Goal: Task Accomplishment & Management: Complete application form

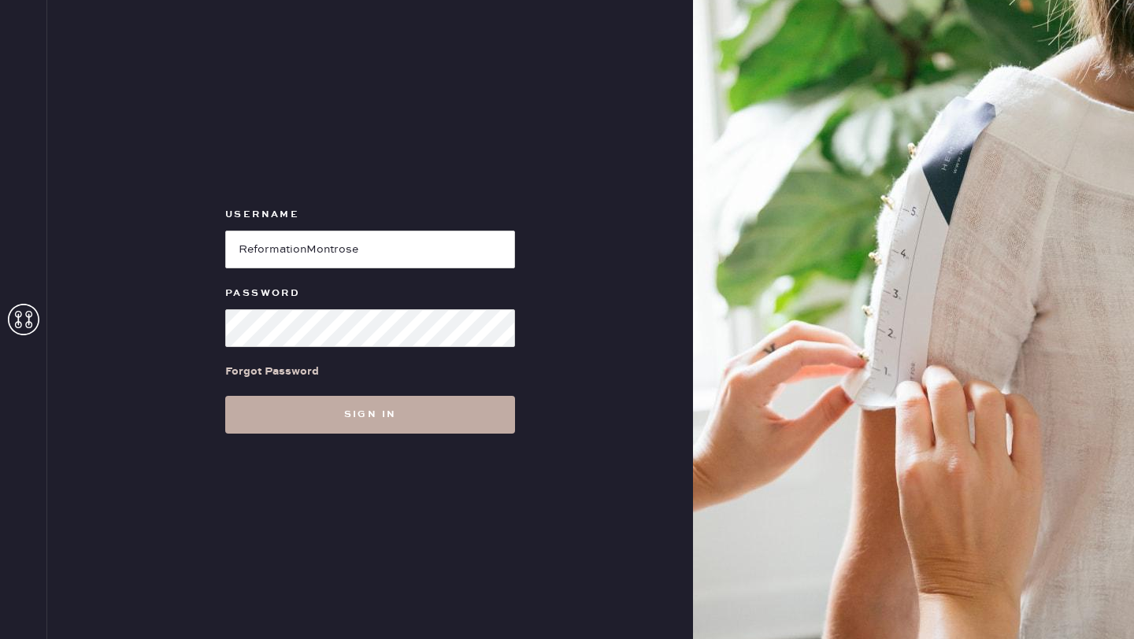
click at [339, 416] on button "Sign in" at bounding box center [370, 415] width 290 height 38
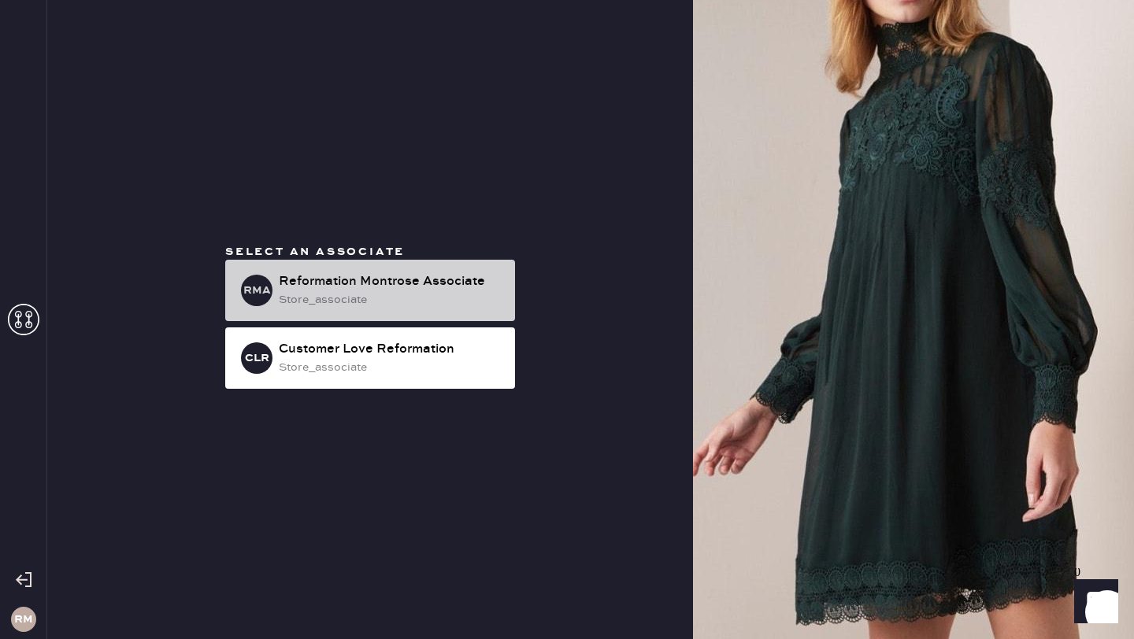
click at [397, 285] on div "Reformation Montrose Associate" at bounding box center [391, 281] width 224 height 19
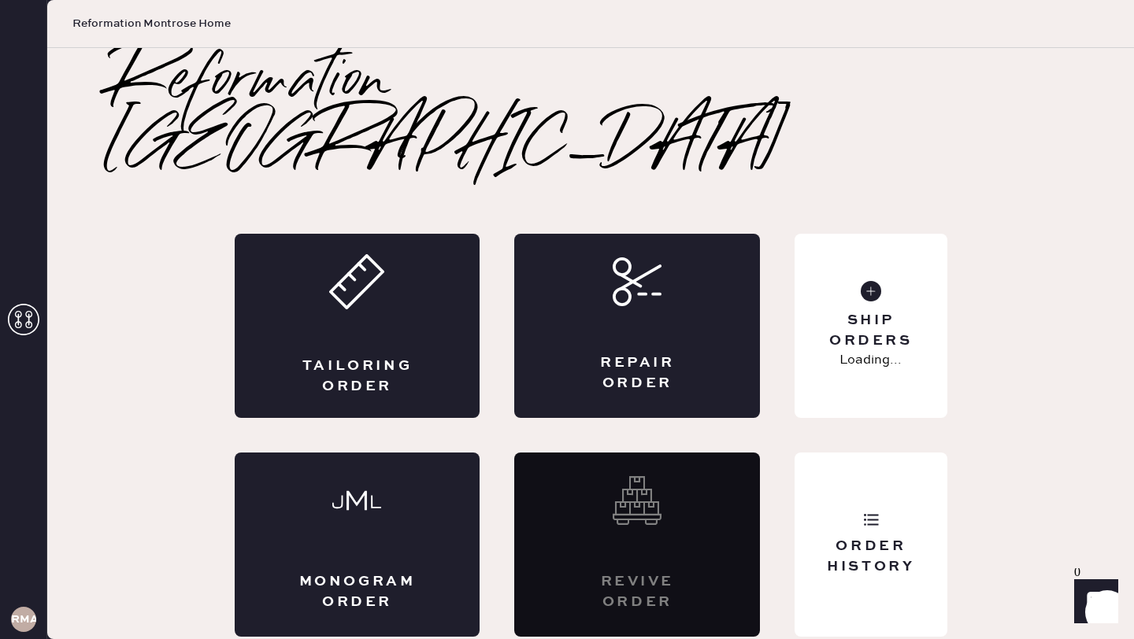
click at [397, 285] on div "Tailoring Order" at bounding box center [358, 326] width 246 height 184
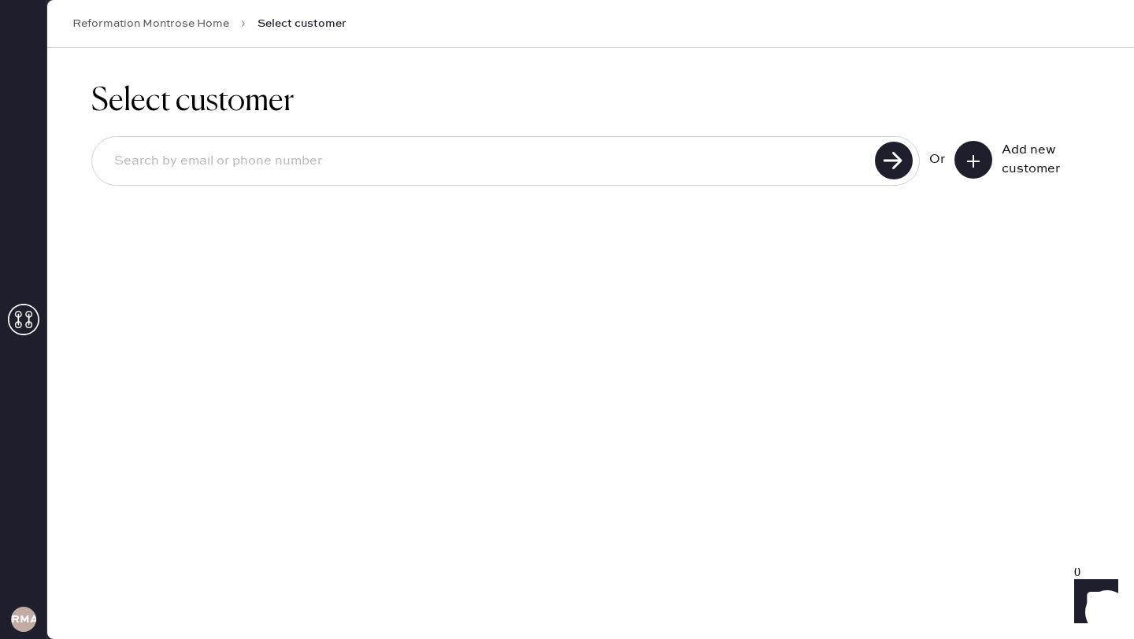
click at [427, 165] on input at bounding box center [486, 161] width 768 height 36
click at [961, 165] on button at bounding box center [973, 160] width 38 height 38
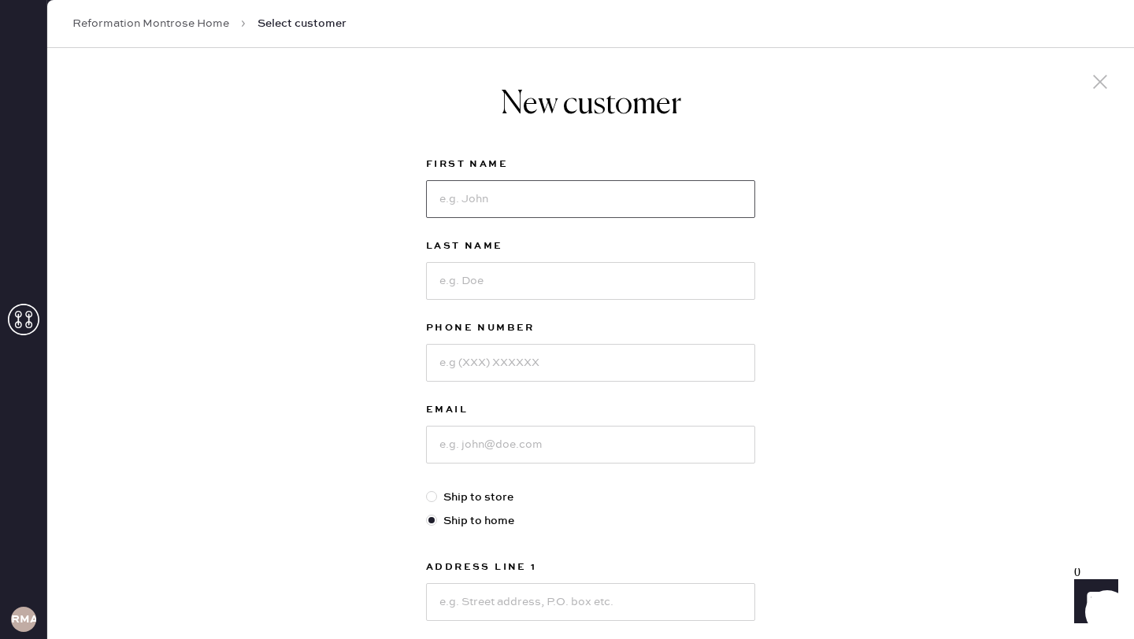
click at [626, 208] on input at bounding box center [590, 199] width 329 height 38
type input "[PERSON_NAME]"
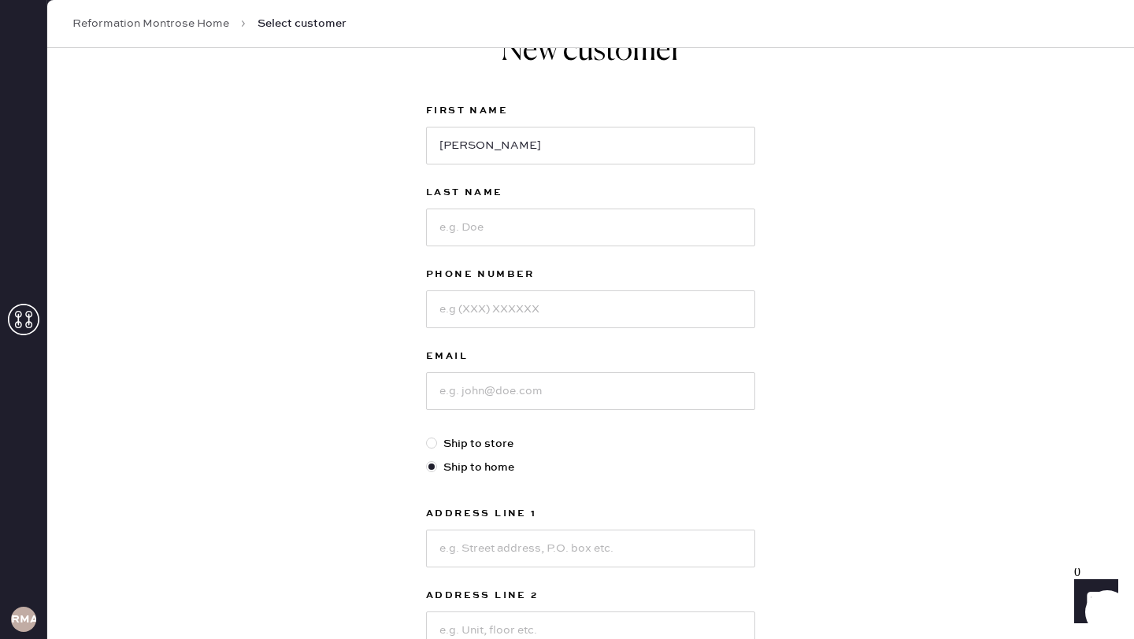
scroll to position [69, 0]
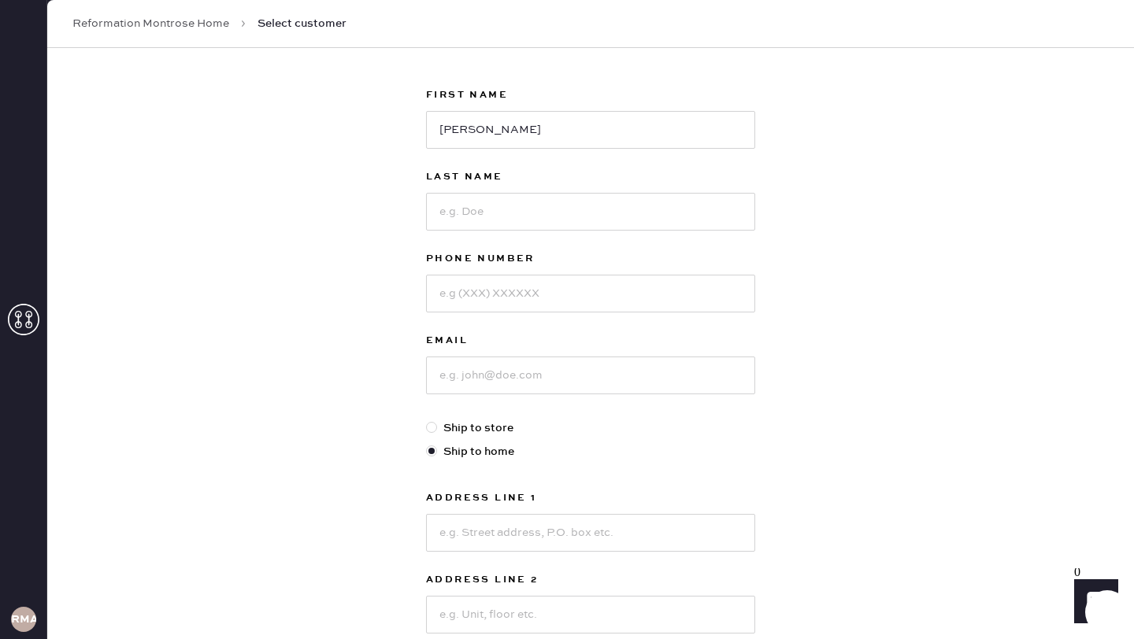
click at [469, 234] on div "Last Name" at bounding box center [590, 209] width 329 height 82
click at [471, 220] on input at bounding box center [590, 212] width 329 height 38
type input "[PERSON_NAME]"
type input "8323300824"
click at [493, 358] on input at bounding box center [590, 376] width 329 height 38
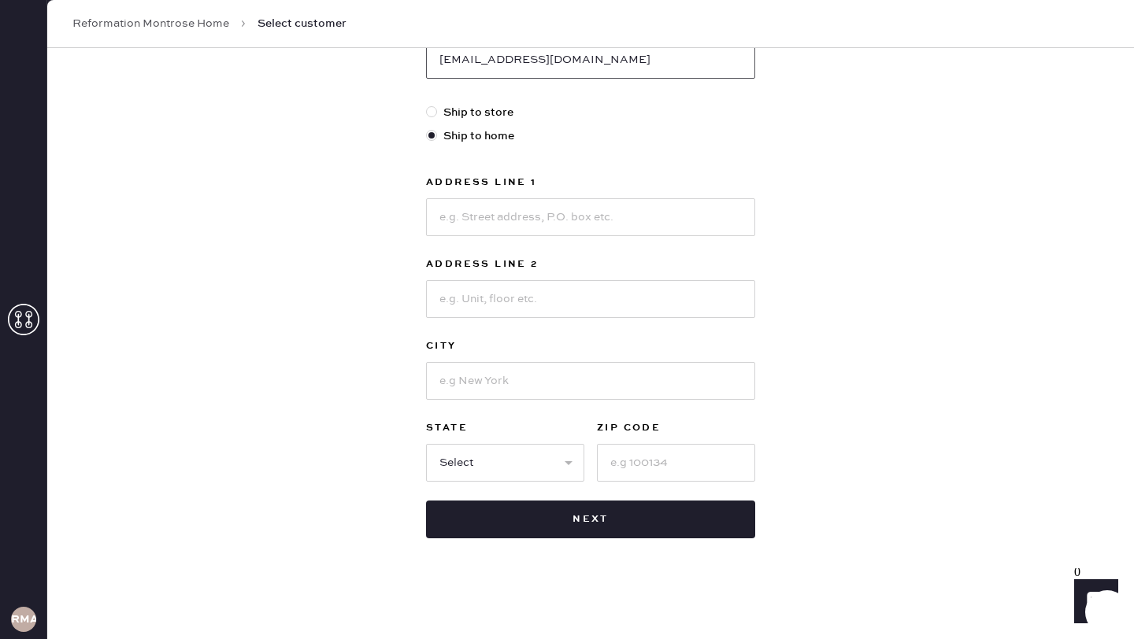
scroll to position [384, 0]
type input "[EMAIL_ADDRESS][DOMAIN_NAME]"
click at [498, 231] on input at bounding box center [590, 218] width 329 height 38
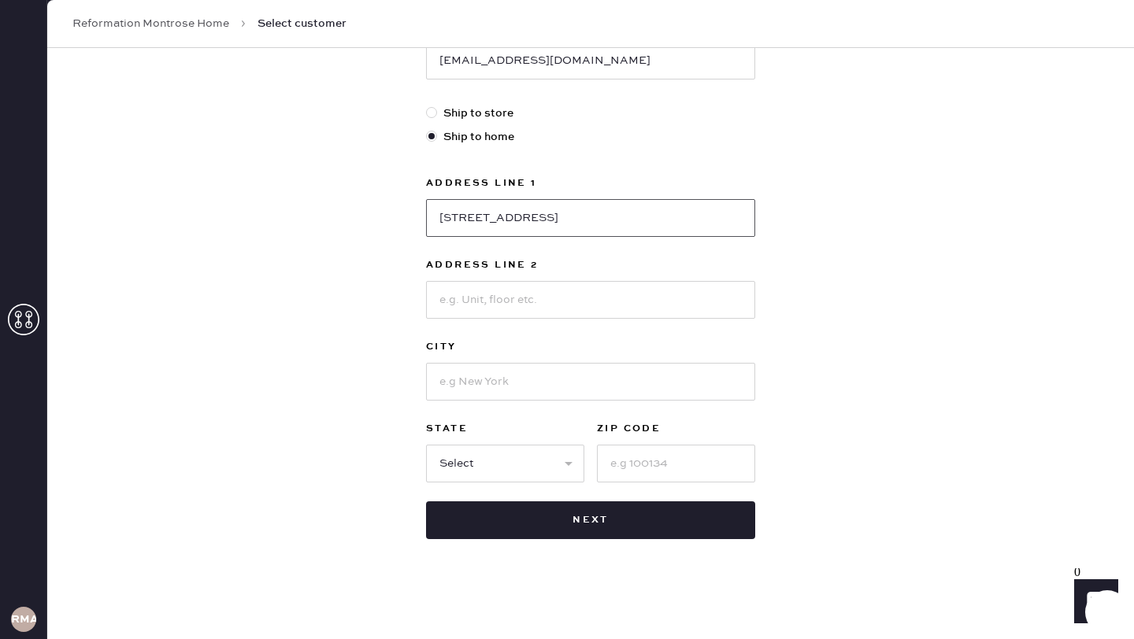
type input "[STREET_ADDRESS]"
click at [486, 377] on input at bounding box center [590, 382] width 329 height 38
type input "[GEOGRAPHIC_DATA]"
click at [496, 460] on select "Select AK AL AR AZ CA CO CT [GEOGRAPHIC_DATA] DE FL [GEOGRAPHIC_DATA] HI [GEOGR…" at bounding box center [505, 464] width 158 height 38
select select "[GEOGRAPHIC_DATA]"
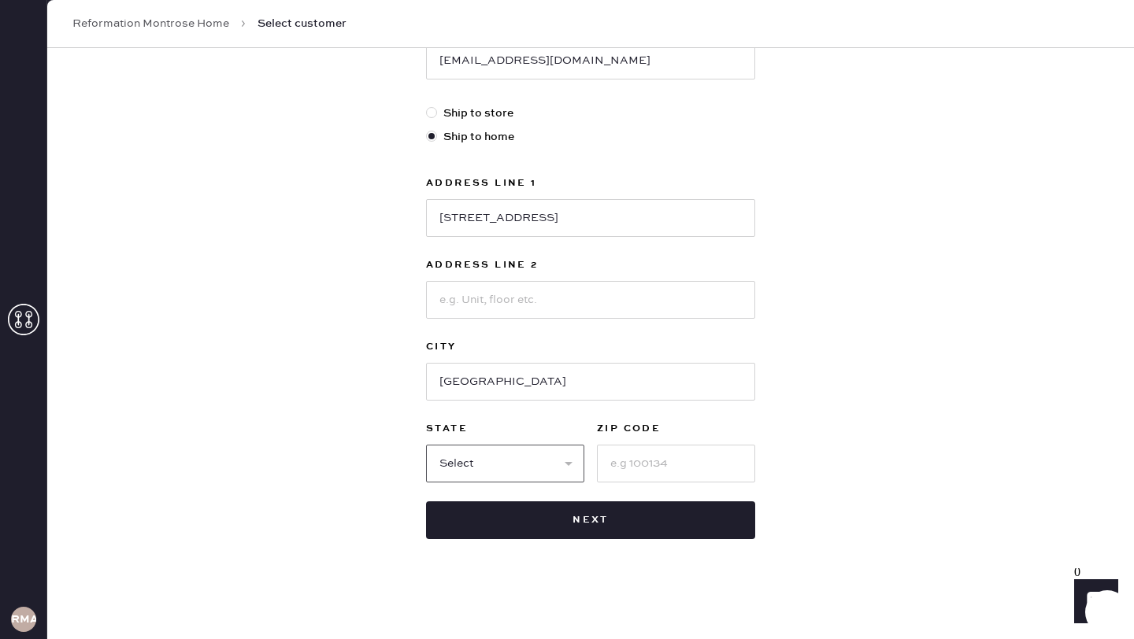
click at [426, 445] on select "Select AK AL AR AZ CA CO CT [GEOGRAPHIC_DATA] DE FL [GEOGRAPHIC_DATA] HI [GEOGR…" at bounding box center [505, 464] width 158 height 38
click at [585, 476] on div "State Select AK AL AR AZ CA CO [GEOGRAPHIC_DATA] [GEOGRAPHIC_DATA] DE [GEOGRAPH…" at bounding box center [590, 451] width 329 height 63
click at [612, 472] on input at bounding box center [676, 464] width 158 height 38
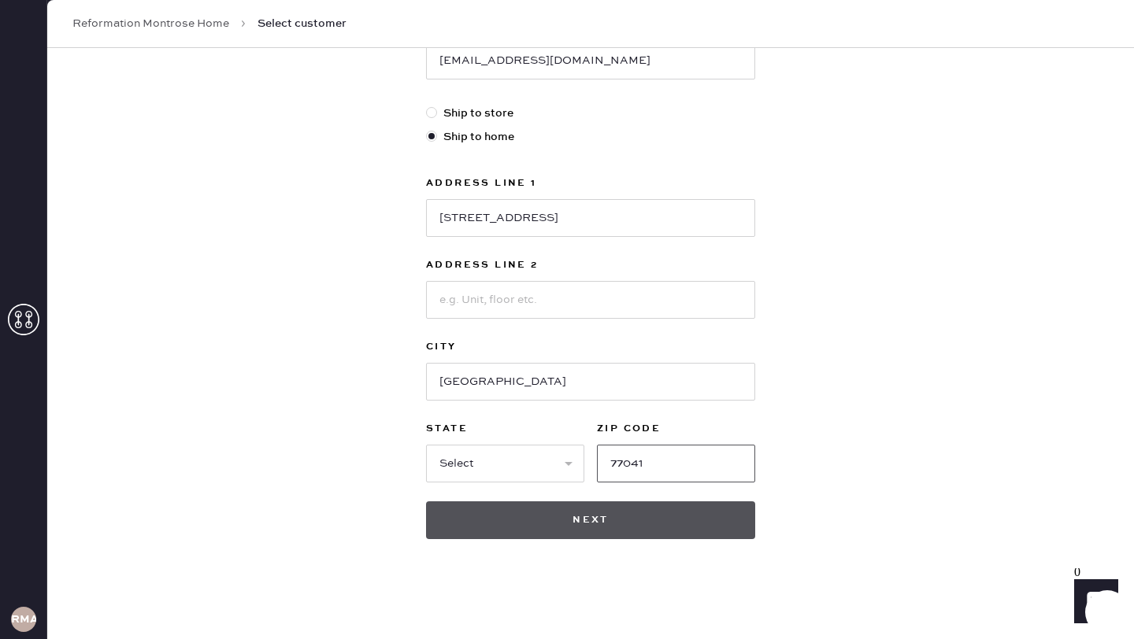
type input "77041"
click at [603, 517] on button "Next" at bounding box center [590, 521] width 329 height 38
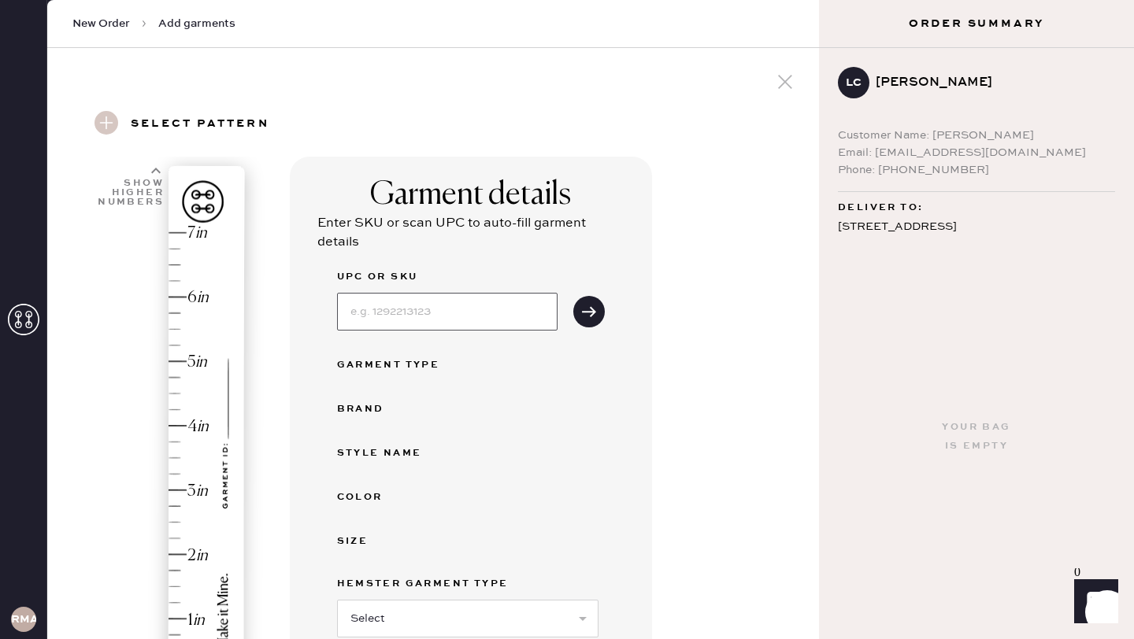
click at [433, 320] on input at bounding box center [447, 312] width 220 height 38
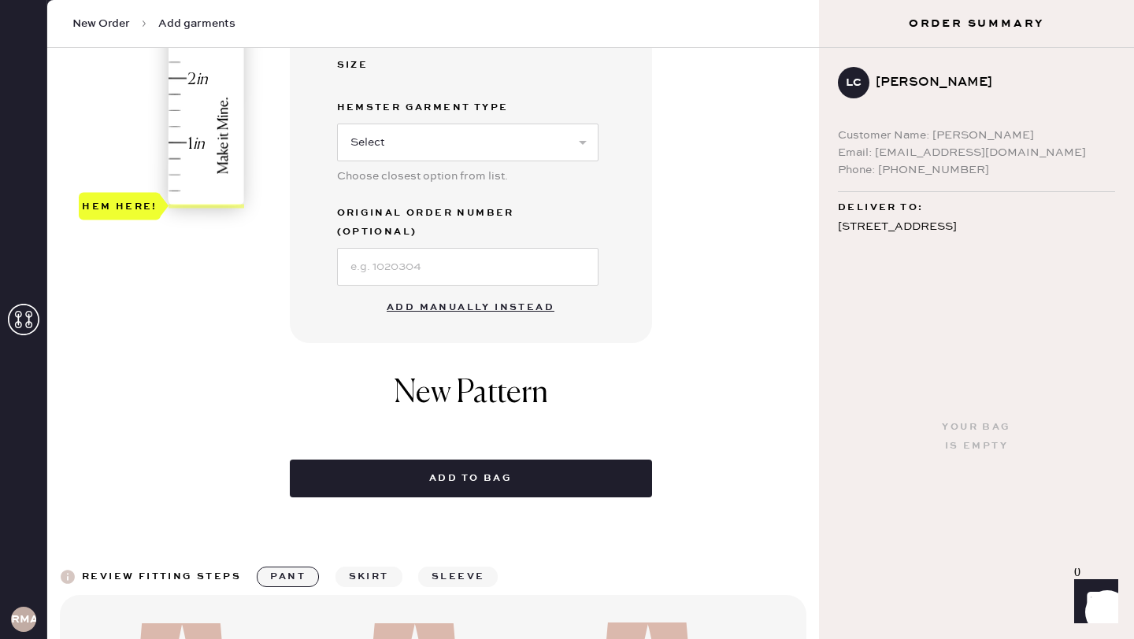
scroll to position [487, 0]
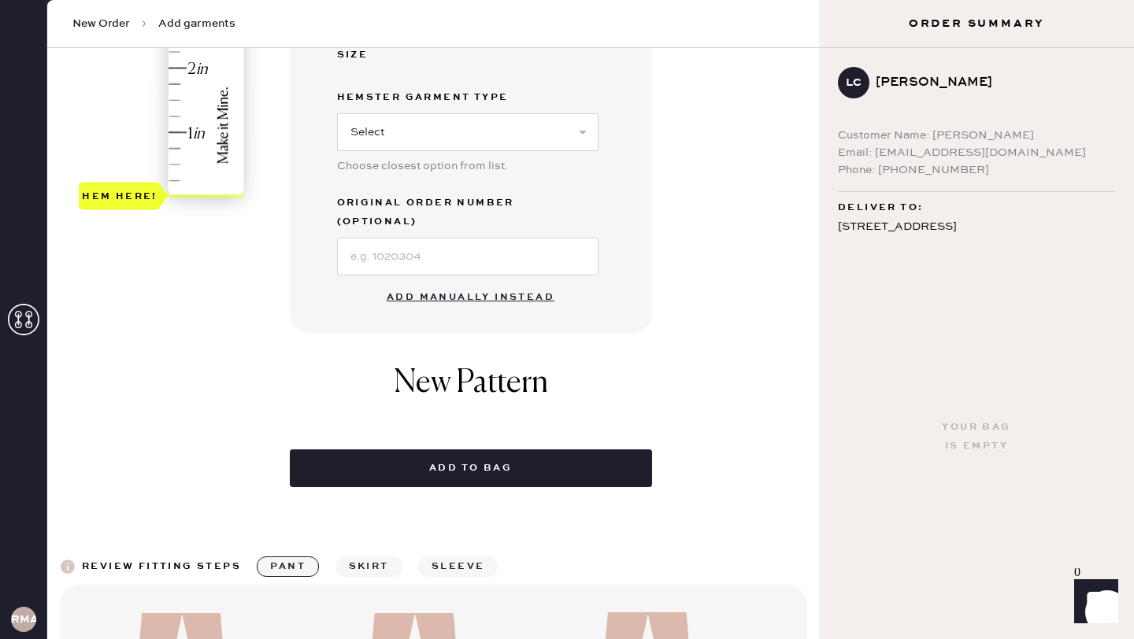
click at [457, 282] on button "Add manually instead" at bounding box center [470, 297] width 187 height 31
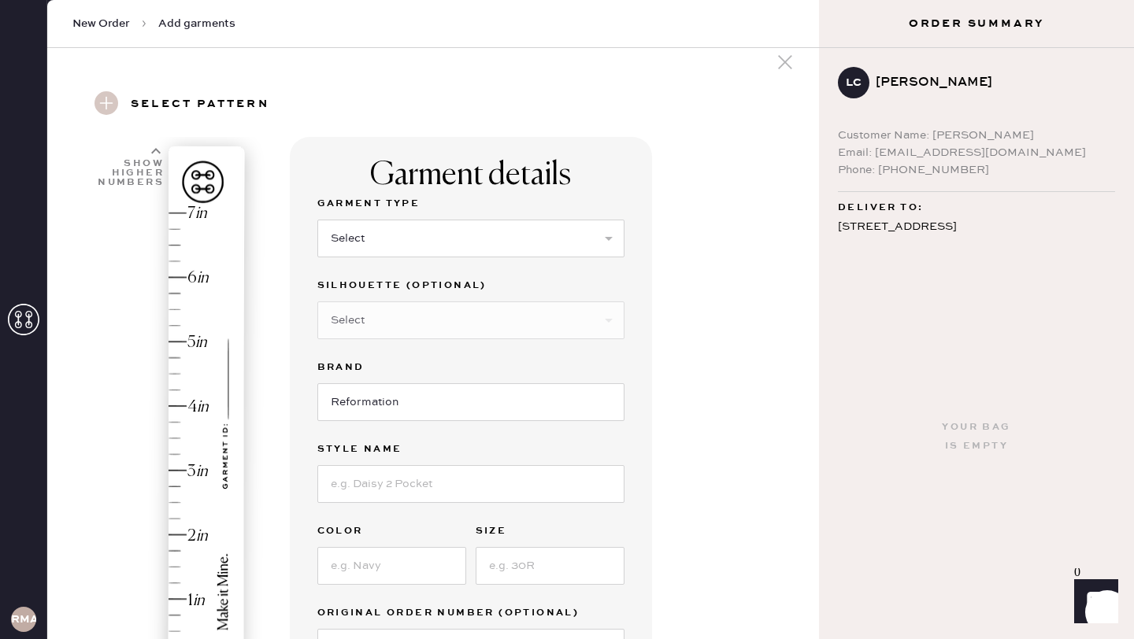
scroll to position [0, 0]
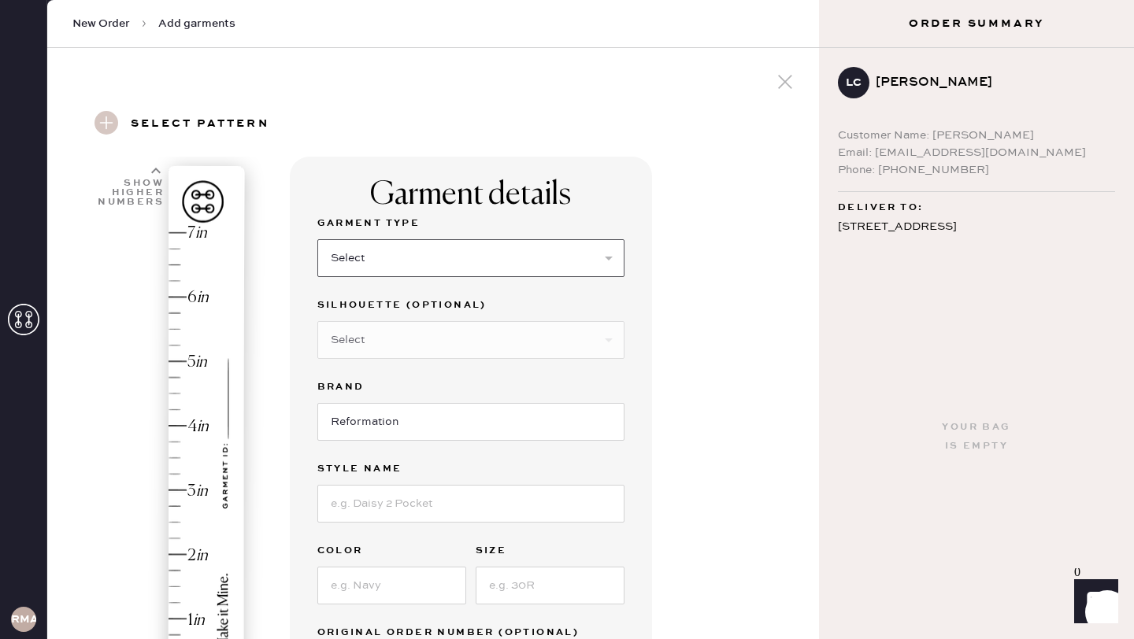
click at [398, 266] on select "Select Basic Skirt Jeans Leggings Pants Shorts Basic Sleeved Dress Basic Sleeve…" at bounding box center [470, 258] width 307 height 38
select select "4"
click at [317, 239] on select "Select Basic Skirt Jeans Leggings Pants Shorts Basic Sleeved Dress Basic Sleeve…" at bounding box center [470, 258] width 307 height 38
click at [350, 339] on select "Select Joggers Shorts Cropped Flare Boot Cut Straight Skinny Other" at bounding box center [470, 340] width 307 height 38
click at [317, 321] on select "Select Joggers Shorts Cropped Flare Boot Cut Straight Skinny Other" at bounding box center [470, 340] width 307 height 38
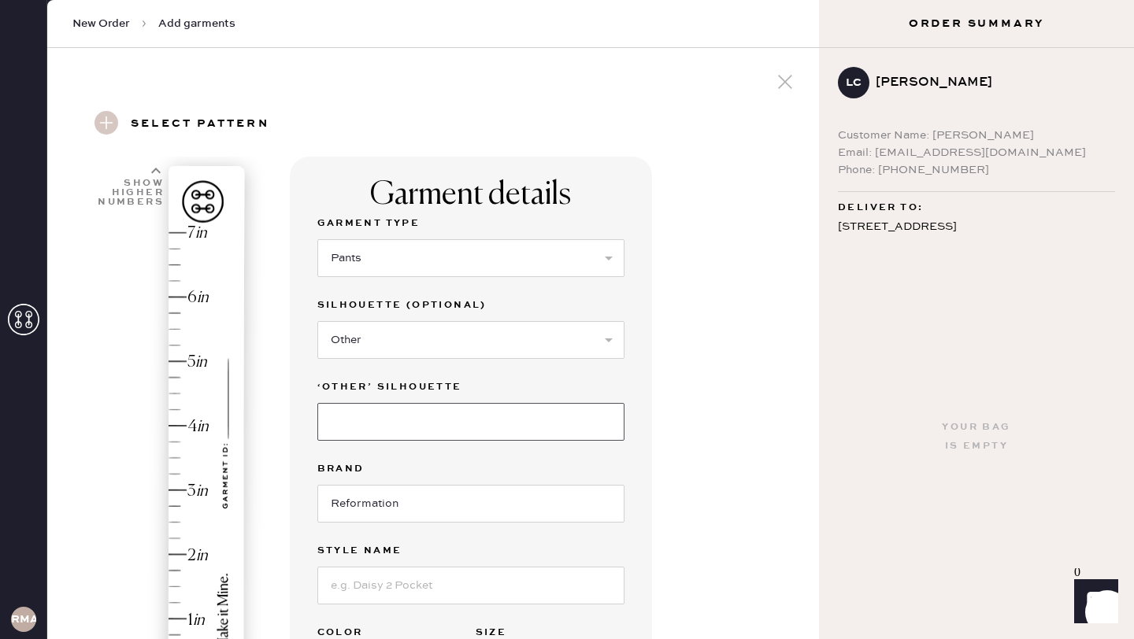
click at [365, 420] on input at bounding box center [470, 422] width 307 height 38
click at [361, 330] on select "Select Joggers Shorts Cropped Flare Boot Cut Straight Skinny Other" at bounding box center [470, 340] width 307 height 38
select select "11"
click at [317, 321] on select "Select Joggers Shorts Cropped Flare Boot Cut Straight Skinny Other" at bounding box center [470, 340] width 307 height 38
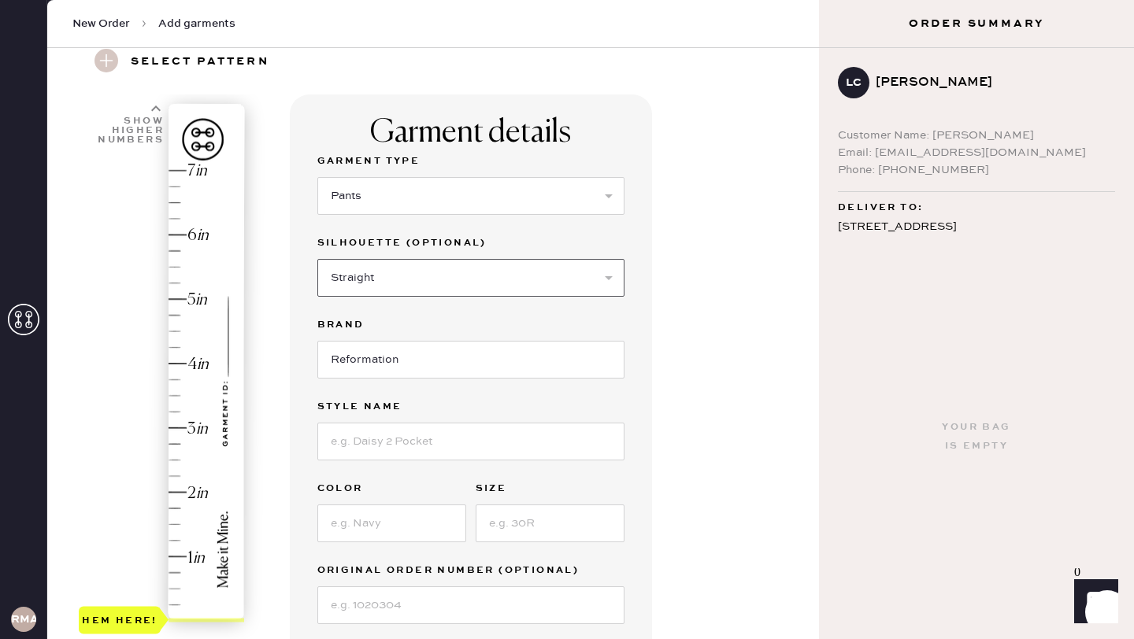
scroll to position [72, 0]
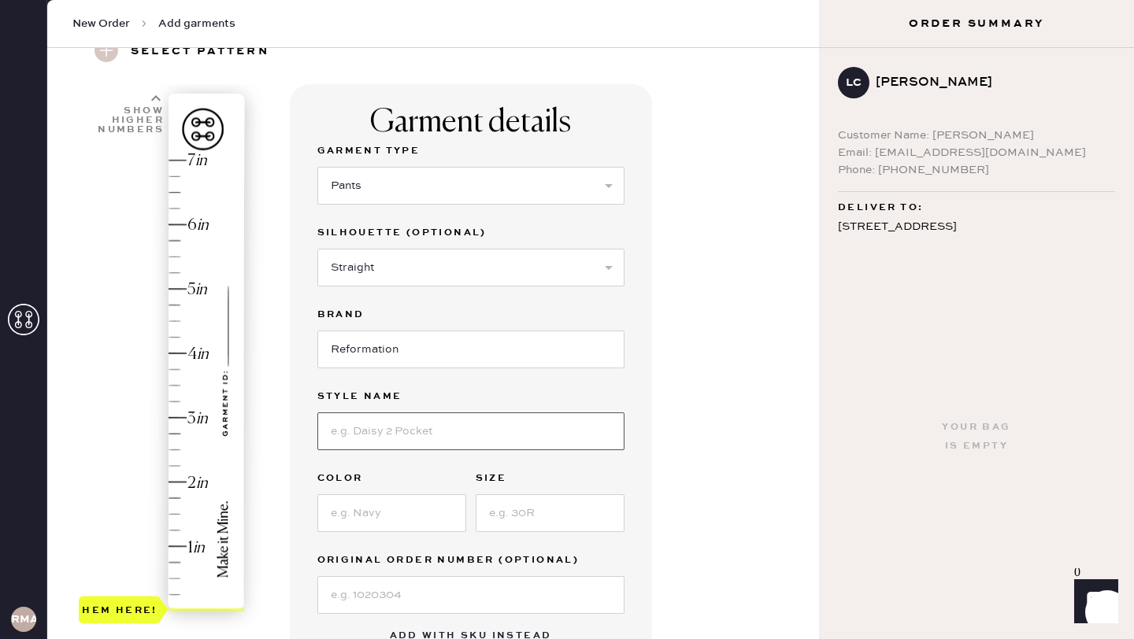
click at [365, 437] on input at bounding box center [470, 432] width 307 height 38
type input "J"
click at [396, 260] on select "Select Joggers Shorts Cropped Flare Boot Cut Straight Skinny Other" at bounding box center [470, 268] width 307 height 38
select select "other"
click at [317, 249] on select "Select Joggers Shorts Cropped Flare Boot Cut Straight Skinny Other" at bounding box center [470, 268] width 307 height 38
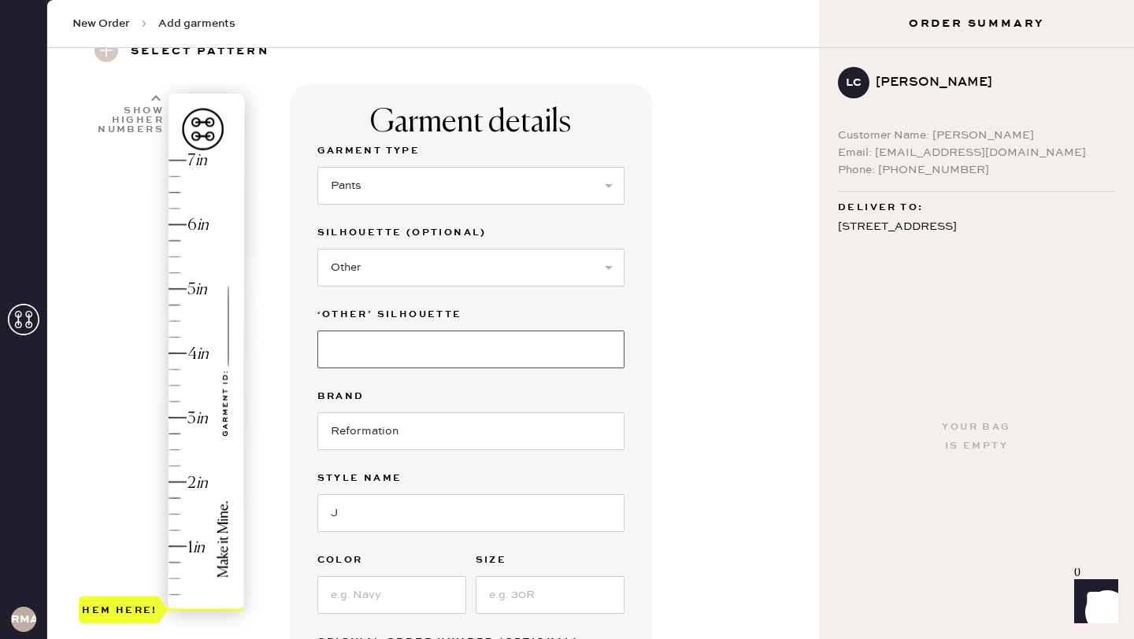
click at [356, 338] on input at bounding box center [470, 350] width 307 height 38
click at [346, 514] on input "J" at bounding box center [470, 513] width 307 height 38
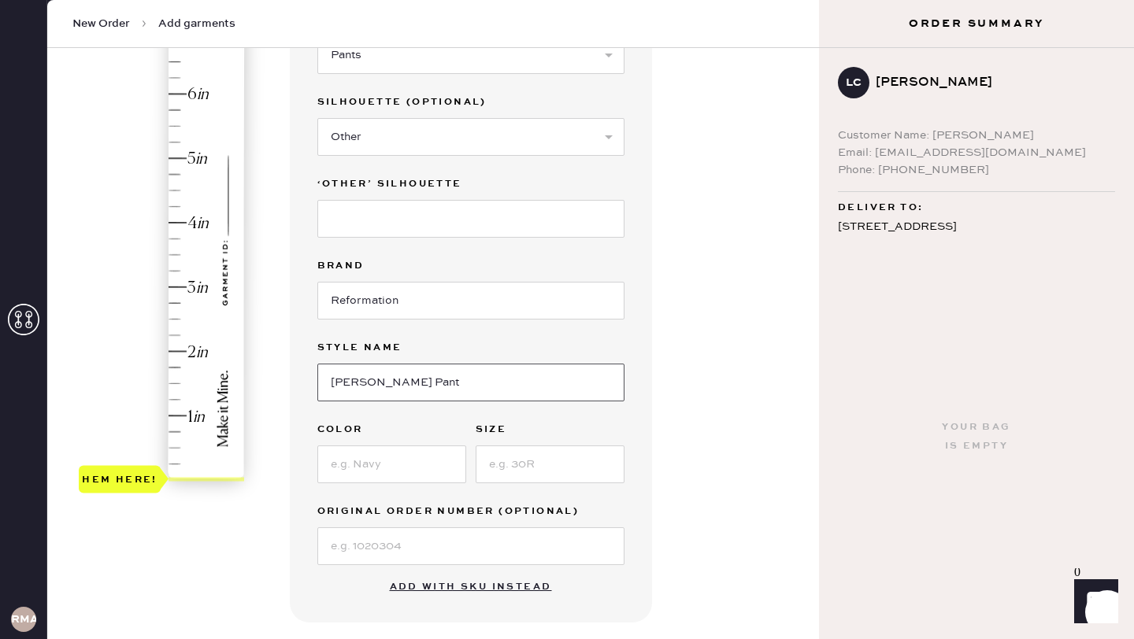
scroll to position [205, 0]
type input "[PERSON_NAME] Pant"
click at [372, 457] on input at bounding box center [391, 462] width 149 height 38
type input "Forest"
click at [498, 470] on input at bounding box center [550, 462] width 149 height 38
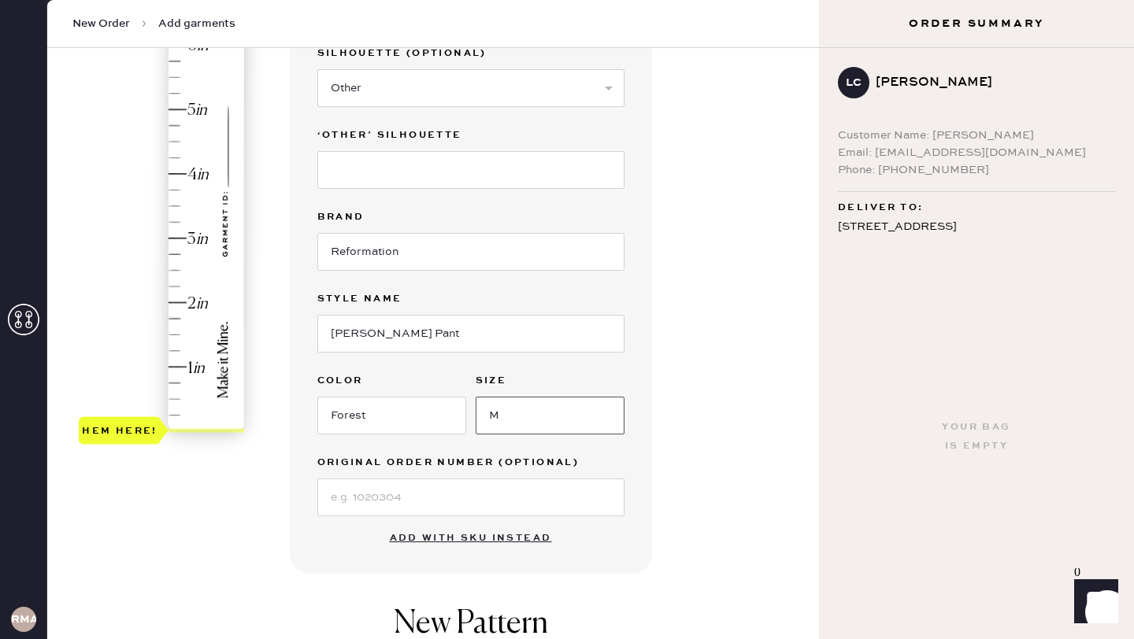
scroll to position [254, 0]
type input "M"
click at [416, 494] on input at bounding box center [470, 496] width 307 height 38
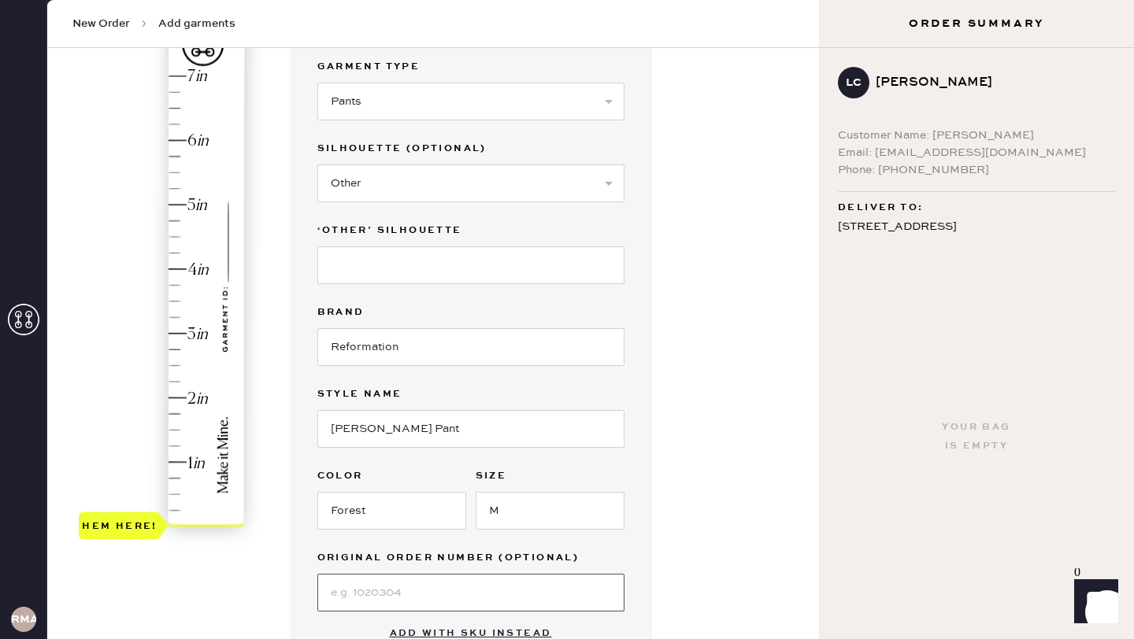
scroll to position [156, 0]
click at [408, 275] on input at bounding box center [470, 266] width 307 height 38
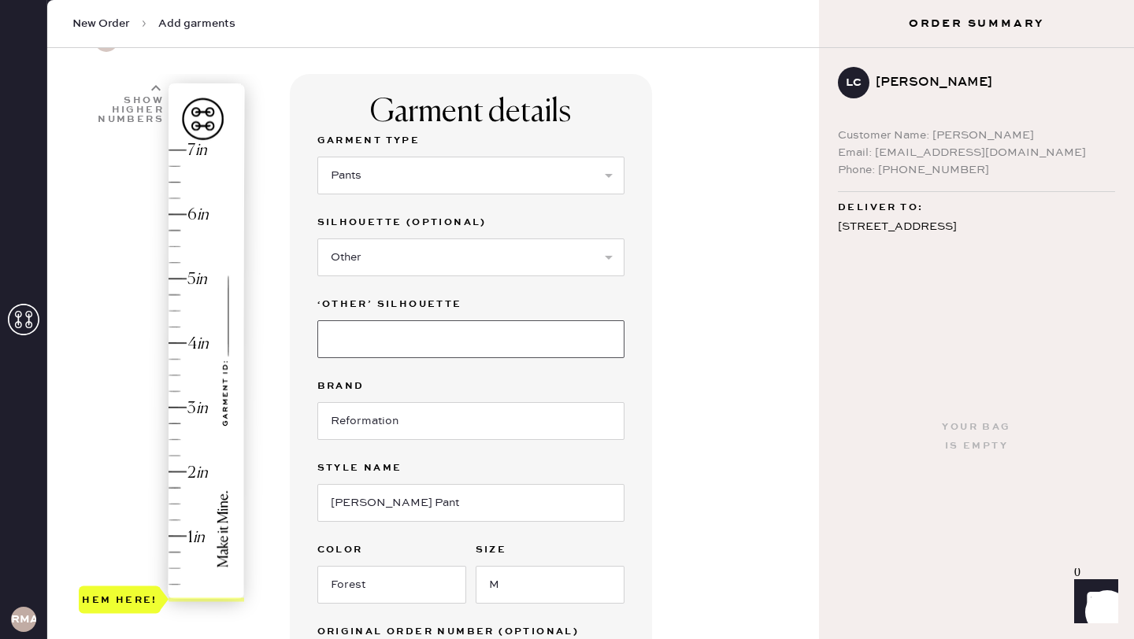
scroll to position [76, 0]
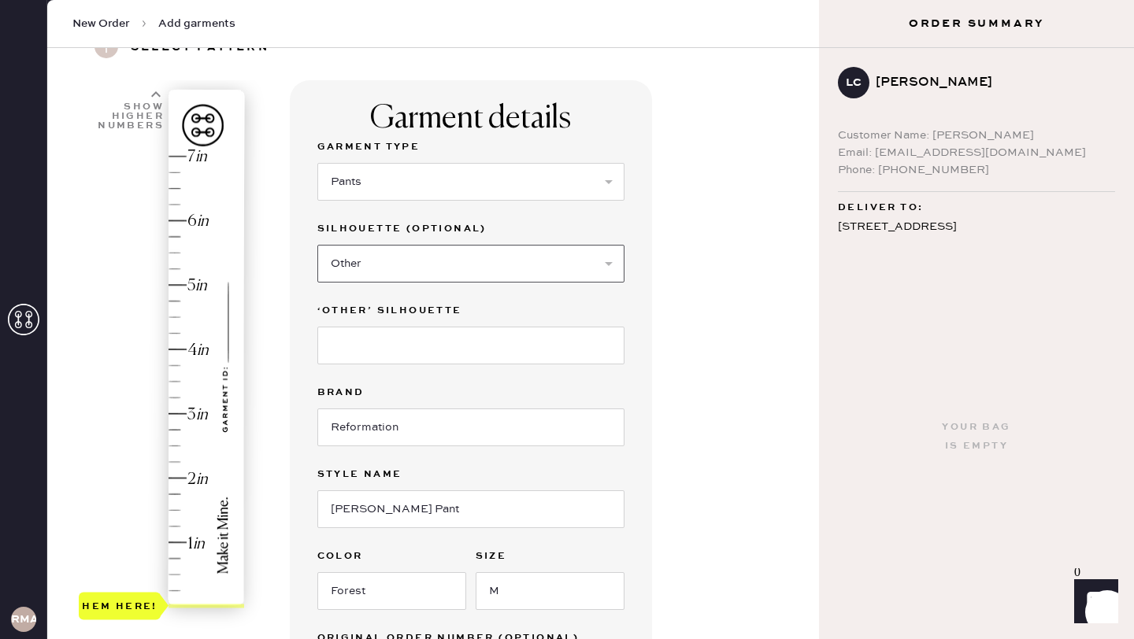
click at [419, 254] on select "Select Joggers Shorts Cropped Flare Boot Cut Straight Skinny Other" at bounding box center [470, 264] width 307 height 38
select select
click at [317, 245] on select "Select Joggers Shorts Cropped Flare Boot Cut Straight Skinny Other" at bounding box center [470, 264] width 307 height 38
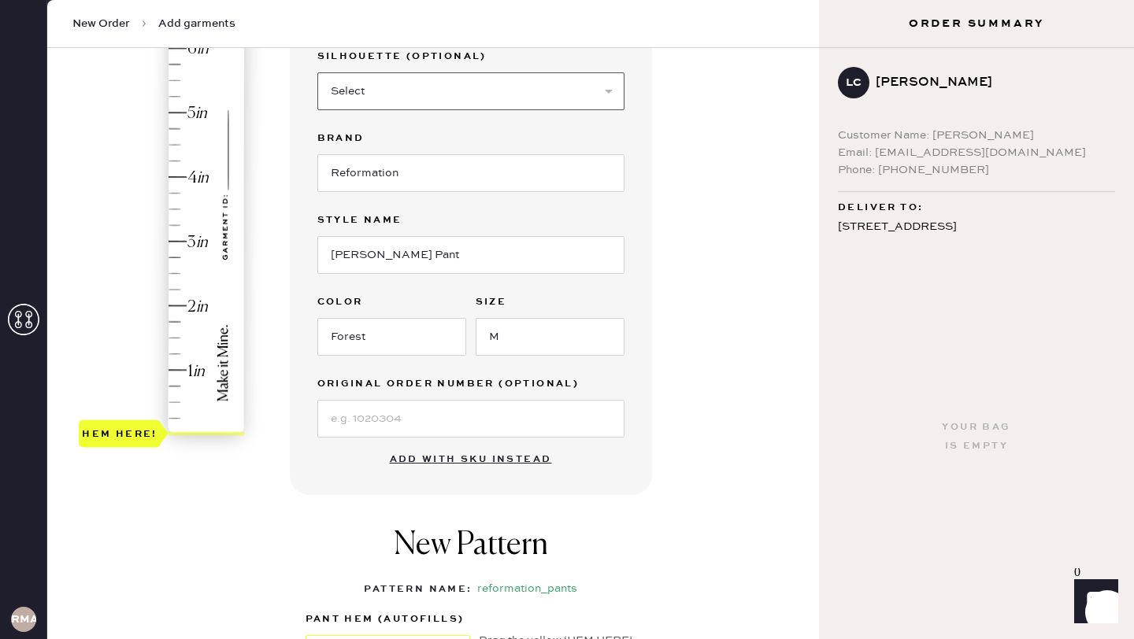
scroll to position [239, 0]
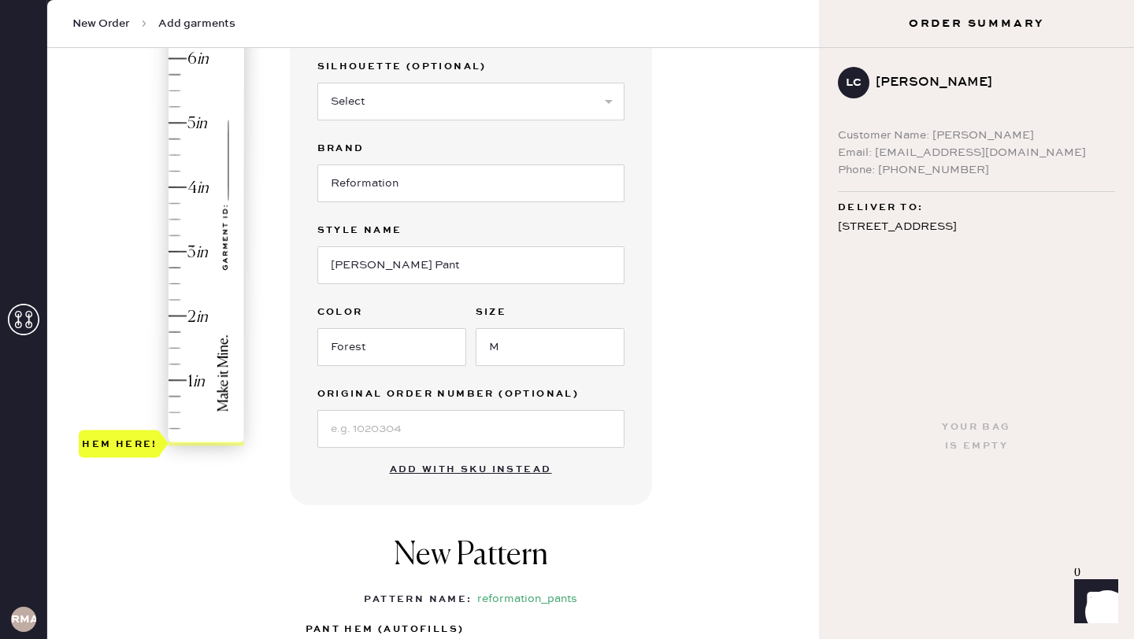
type input "4.25"
click at [177, 172] on div "Hem here!" at bounding box center [163, 219] width 168 height 464
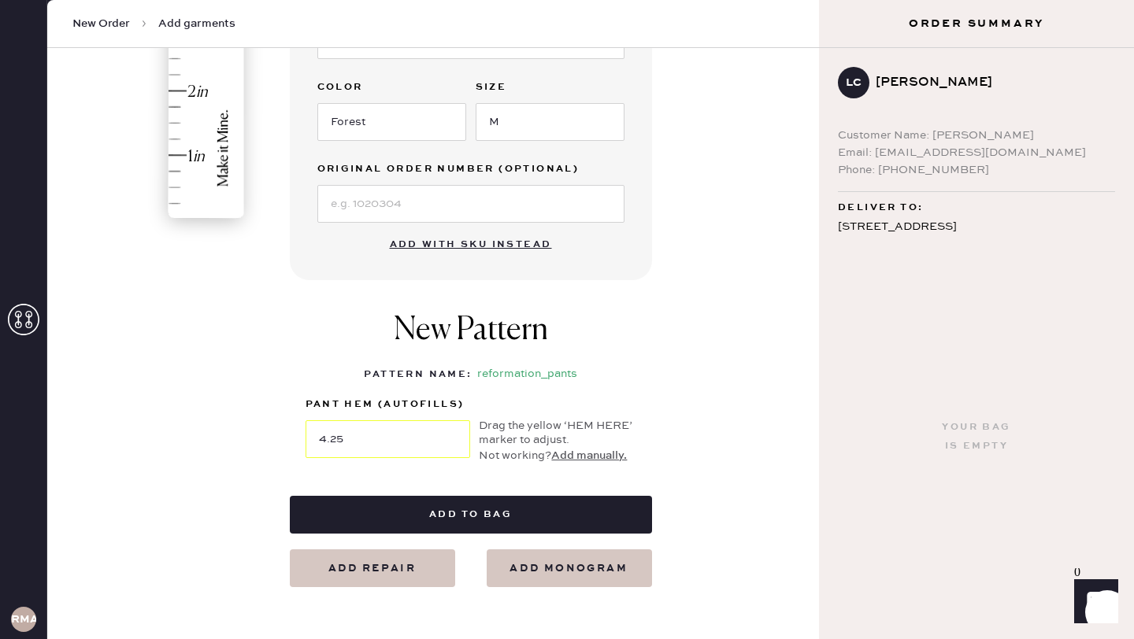
scroll to position [465, 0]
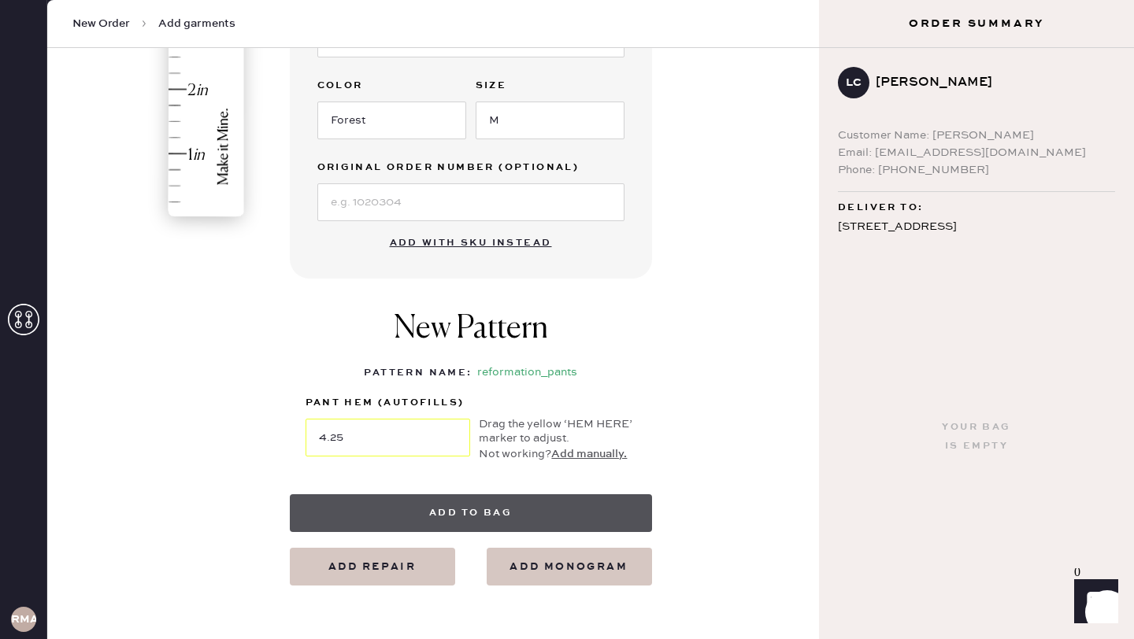
click at [444, 500] on button "Add to bag" at bounding box center [471, 513] width 362 height 38
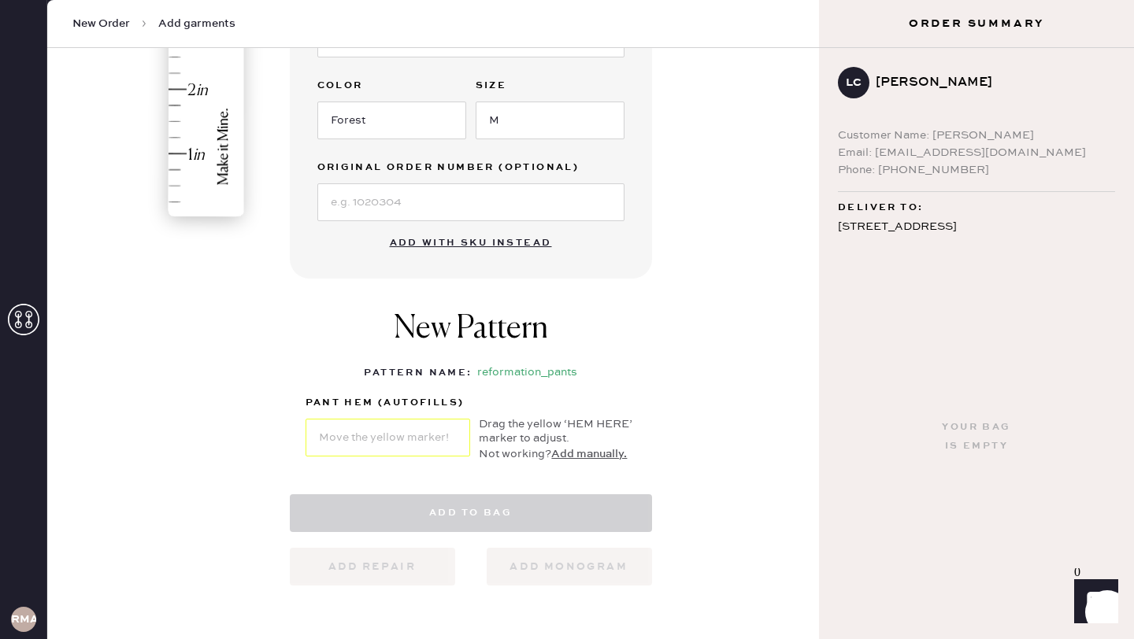
select select "4"
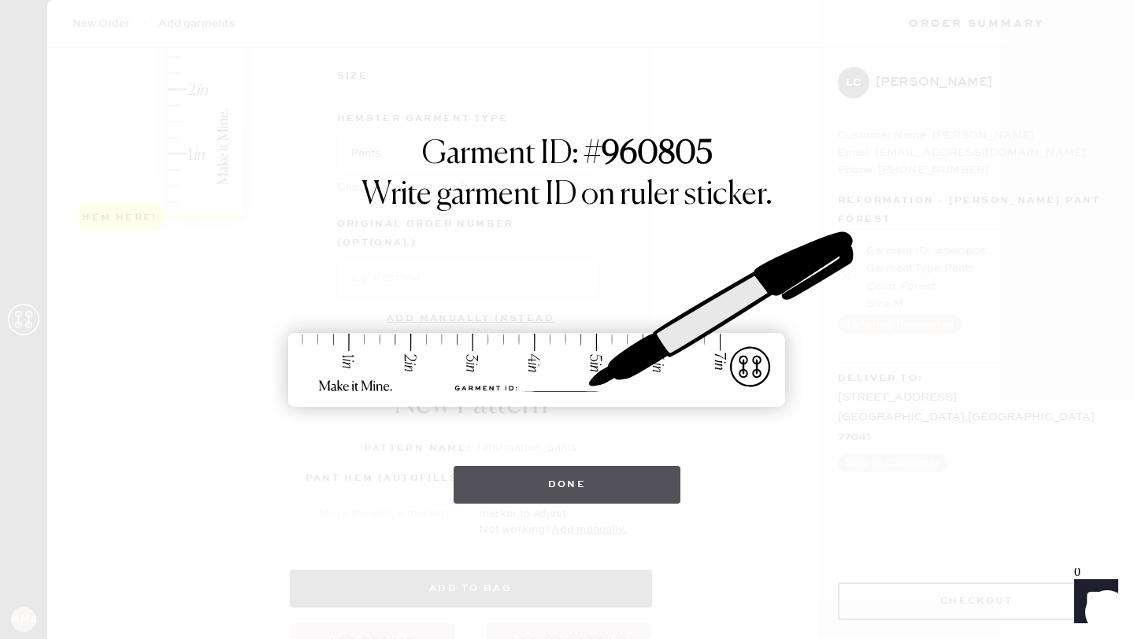
click at [568, 494] on button "Done" at bounding box center [567, 485] width 228 height 38
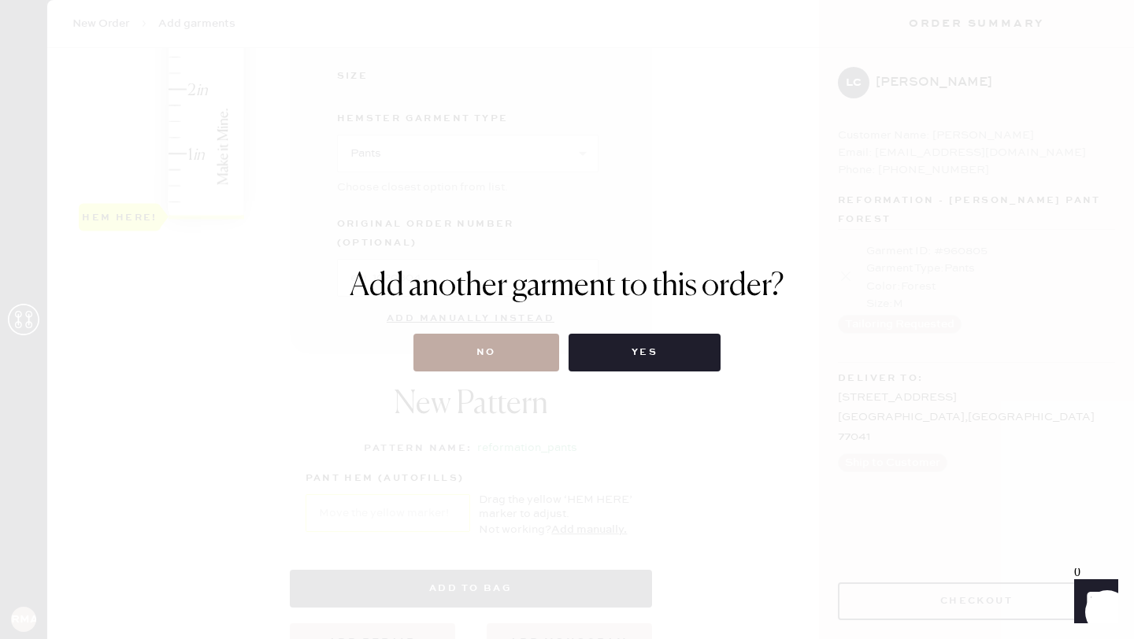
click at [481, 355] on button "No" at bounding box center [486, 353] width 146 height 38
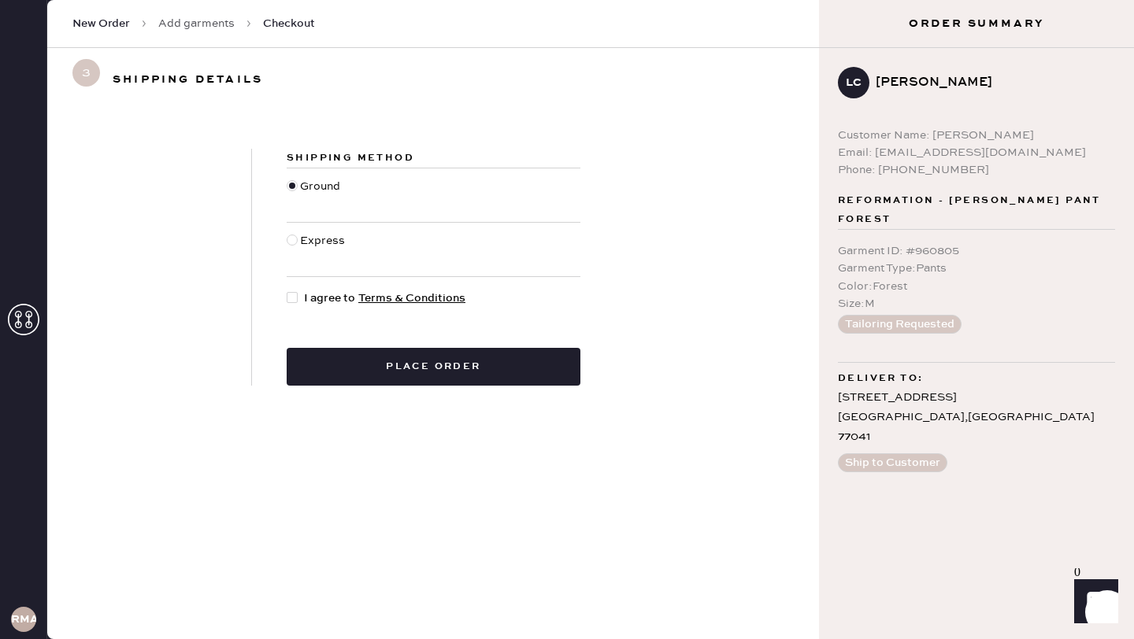
click at [298, 302] on div at bounding box center [295, 298] width 17 height 17
click at [287, 291] on input "I agree to Terms & Conditions" at bounding box center [287, 290] width 1 height 1
checkbox input "true"
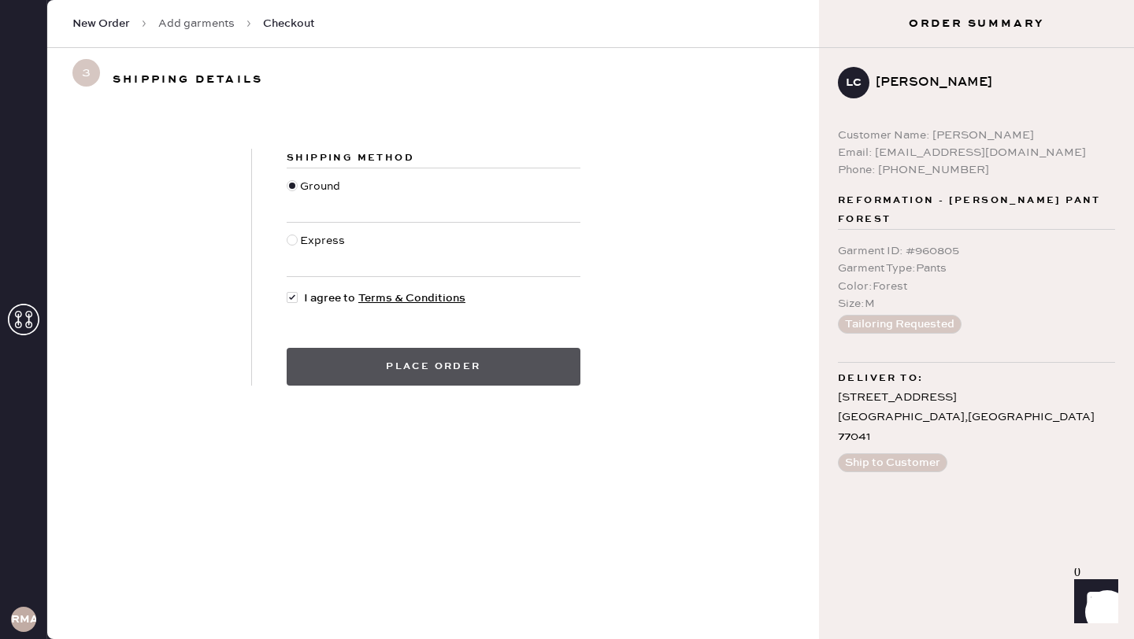
click at [375, 357] on button "Place order" at bounding box center [434, 367] width 294 height 38
